Goal: Transaction & Acquisition: Purchase product/service

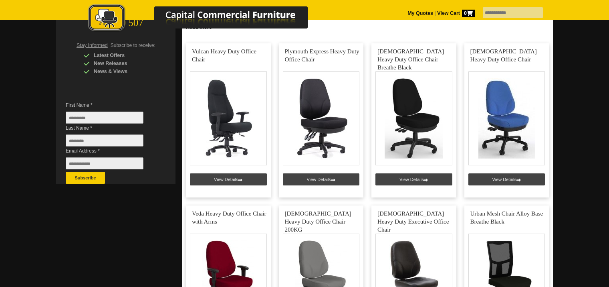
scroll to position [160, 0]
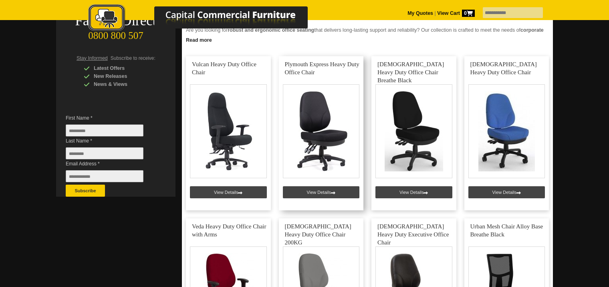
click at [329, 189] on link at bounding box center [321, 133] width 85 height 154
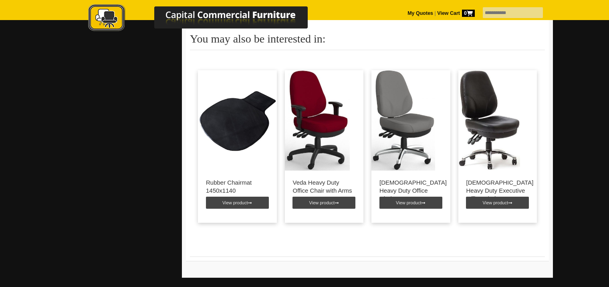
scroll to position [761, 0]
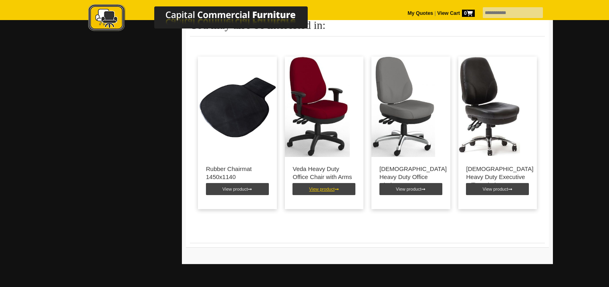
click at [327, 186] on link "View product" at bounding box center [324, 189] width 63 height 12
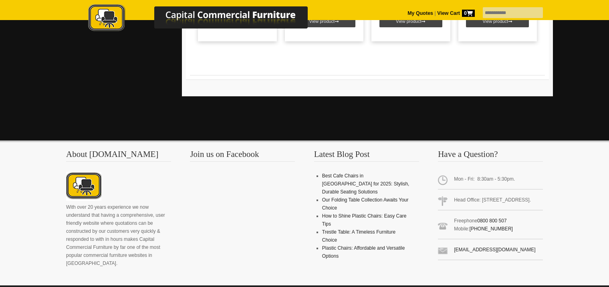
scroll to position [1363, 0]
